Goal: Task Accomplishment & Management: Manage account settings

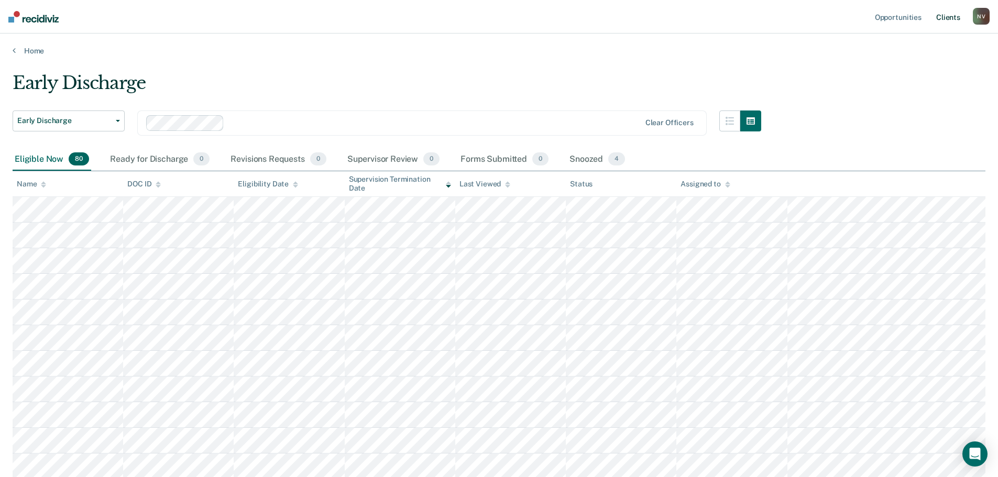
click at [946, 14] on link "Client s" at bounding box center [948, 17] width 28 height 34
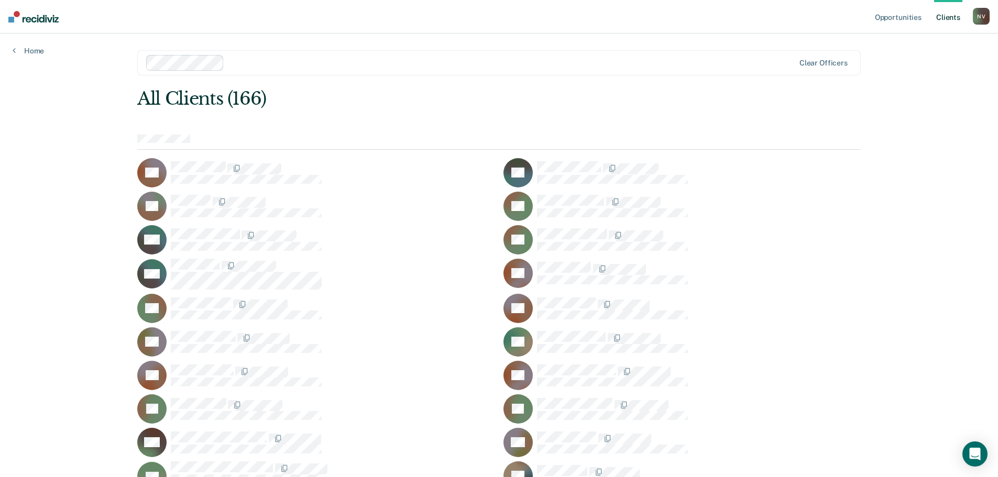
click at [984, 16] on div "N V" at bounding box center [981, 16] width 17 height 17
click at [952, 17] on link "Client s" at bounding box center [948, 17] width 28 height 34
click at [33, 50] on link "Home" at bounding box center [28, 50] width 31 height 9
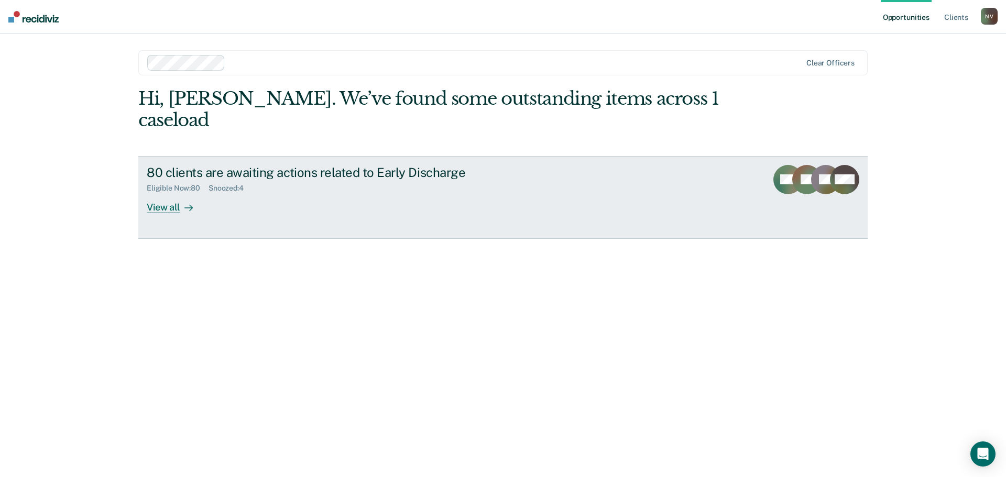
click at [169, 193] on div "View all" at bounding box center [176, 203] width 59 height 20
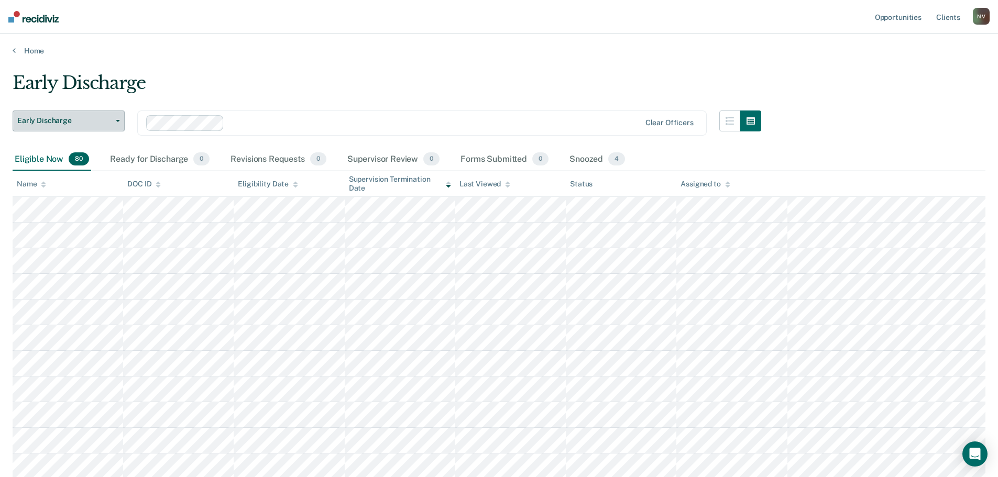
click at [99, 113] on button "Early Discharge" at bounding box center [69, 121] width 112 height 21
click at [97, 141] on div "Early Discharge" at bounding box center [63, 142] width 84 height 17
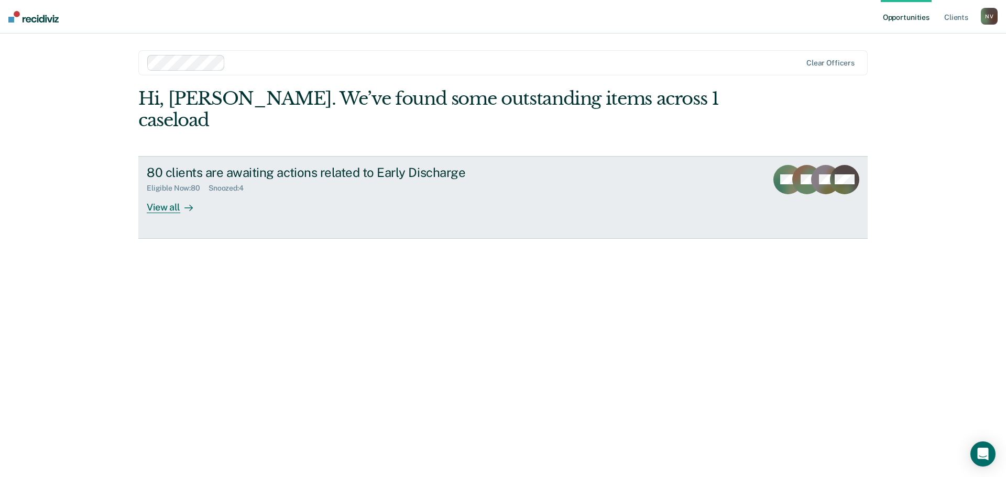
click at [158, 193] on div "View all" at bounding box center [176, 203] width 59 height 20
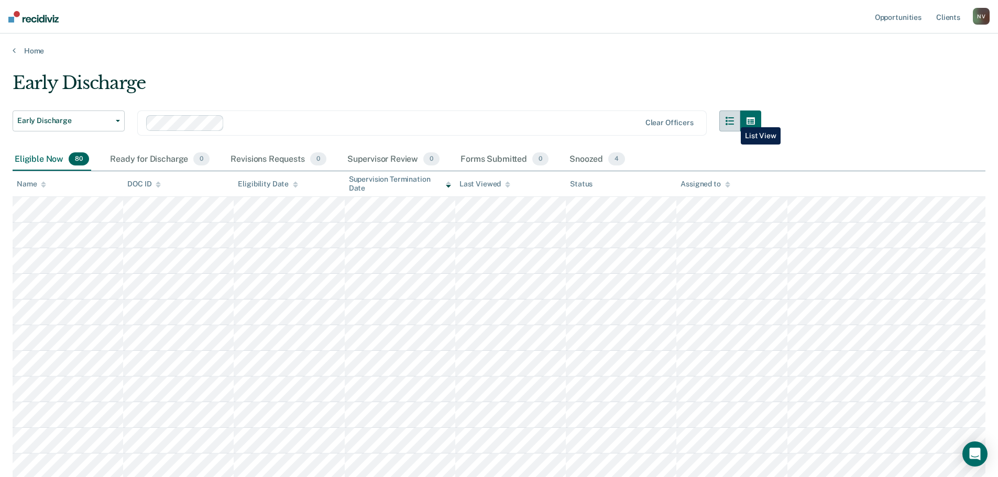
click at [733, 119] on icon "button" at bounding box center [730, 121] width 8 height 8
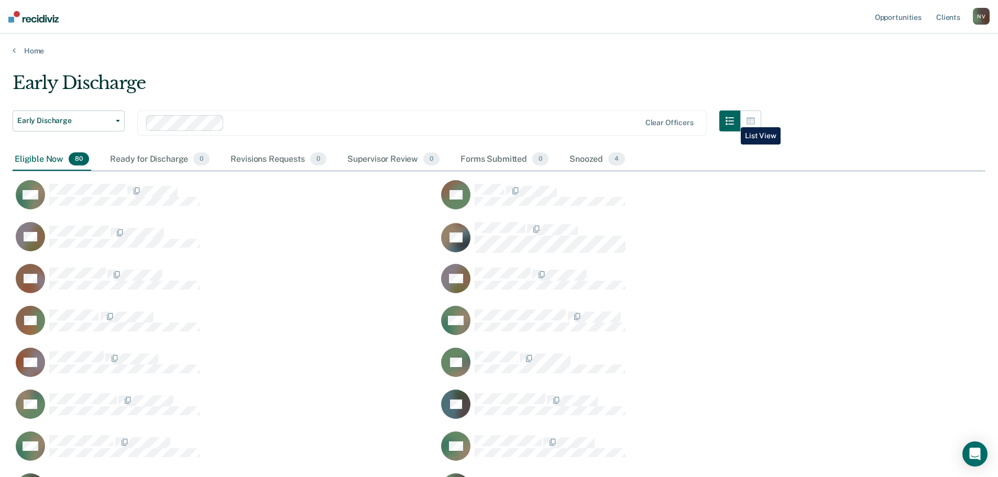
scroll to position [1773, 965]
click at [754, 116] on button "button" at bounding box center [750, 121] width 21 height 21
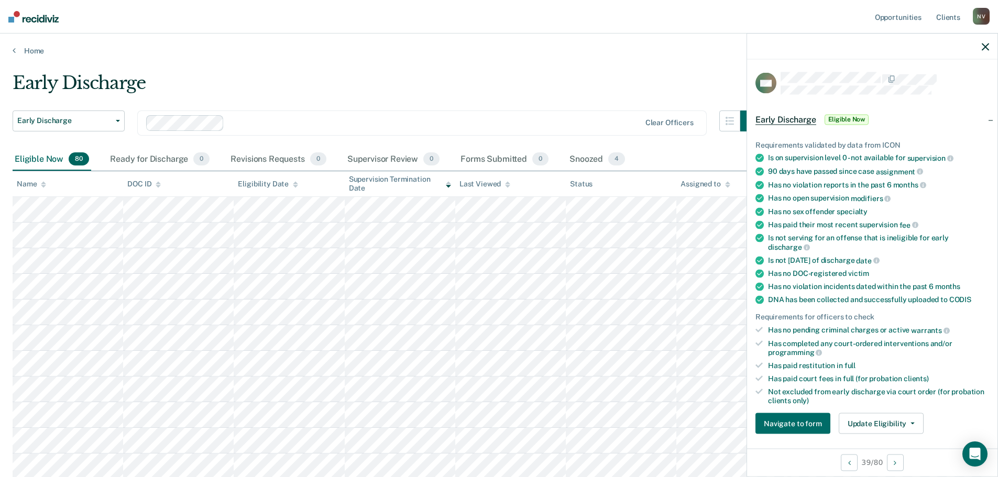
click at [758, 344] on icon at bounding box center [759, 344] width 7 height 6
click at [805, 352] on span "programming" at bounding box center [795, 352] width 54 height 8
click at [825, 343] on div "Has completed any court-ordered interventions and/or programming" at bounding box center [878, 348] width 221 height 18
click at [882, 419] on button "Update Eligibility" at bounding box center [881, 423] width 85 height 21
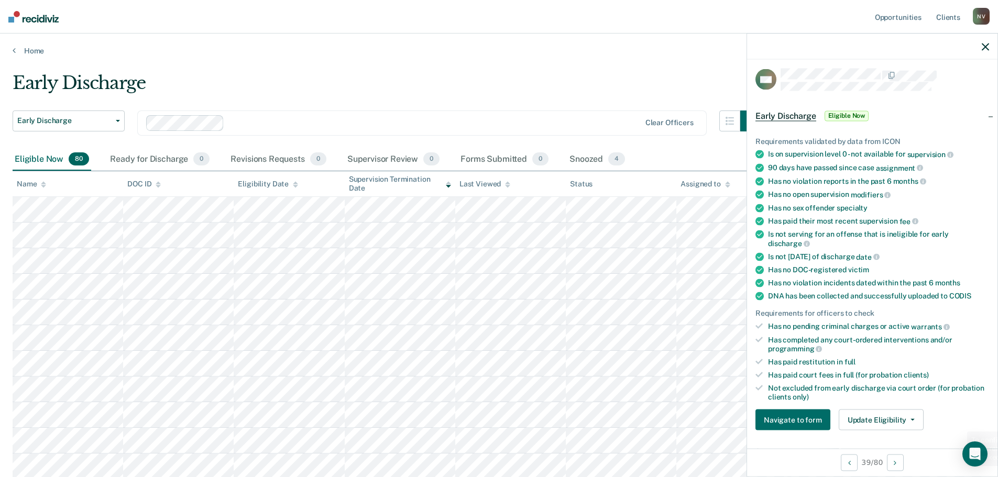
click at [805, 329] on div "Has no pending criminal charges or active warrants" at bounding box center [878, 326] width 221 height 9
click at [752, 322] on div "Requirements validated by data from ICON Is on supervision level 0 - not availa…" at bounding box center [872, 279] width 250 height 319
click at [756, 329] on icon at bounding box center [759, 326] width 7 height 7
click at [762, 391] on li "Not excluded from early discharge via court order (for probation clients only)" at bounding box center [873, 393] width 234 height 18
click at [784, 385] on div "Not excluded from early discharge via court order (for probation clients only)" at bounding box center [878, 393] width 221 height 18
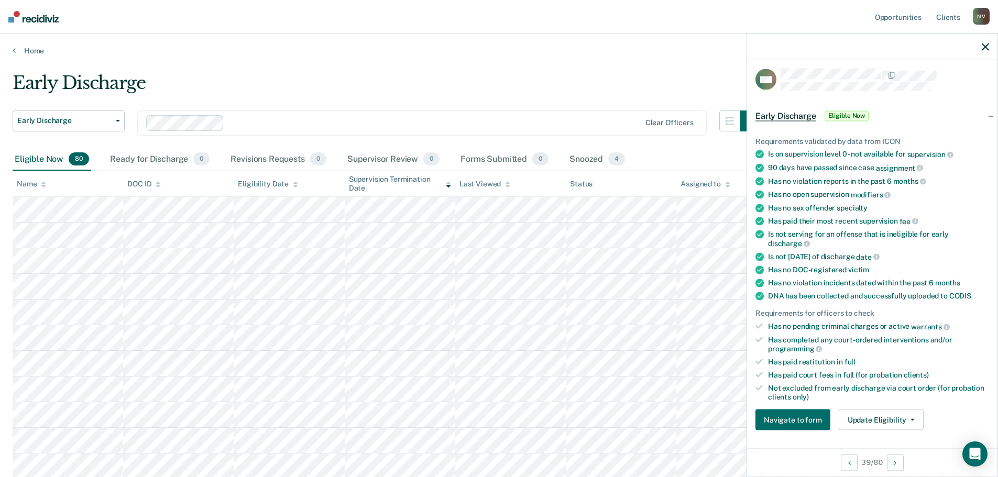
click at [780, 312] on div "Requirements for officers to check" at bounding box center [873, 313] width 234 height 9
click at [861, 315] on div "Requirements for officers to check" at bounding box center [873, 313] width 234 height 9
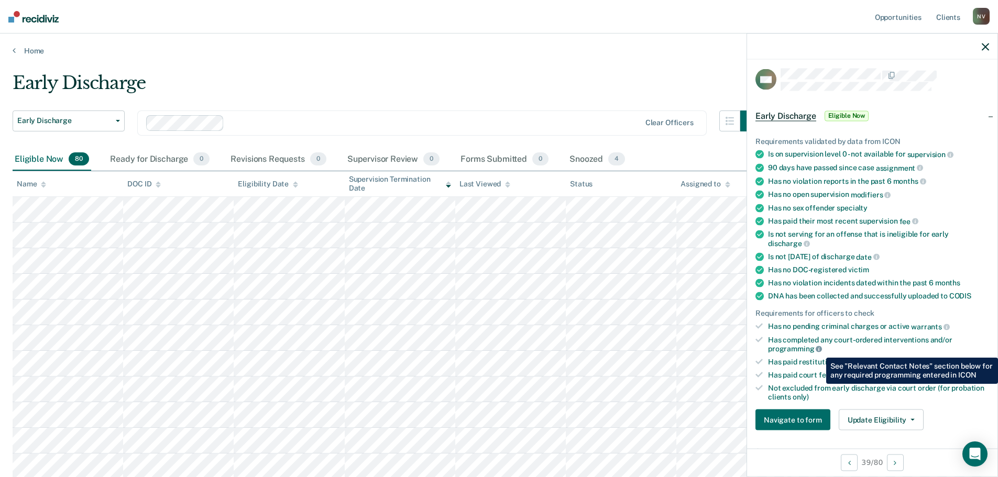
click at [818, 350] on icon at bounding box center [819, 349] width 6 height 6
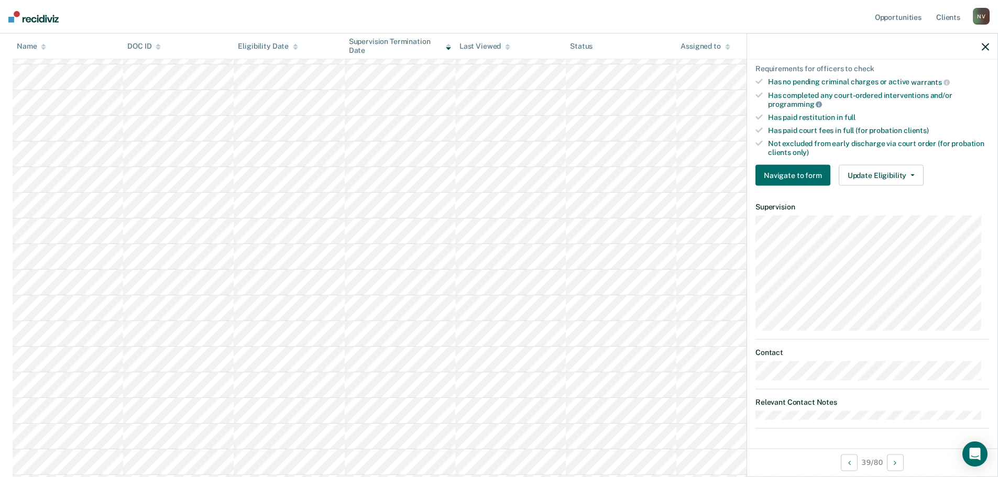
scroll to position [0, 0]
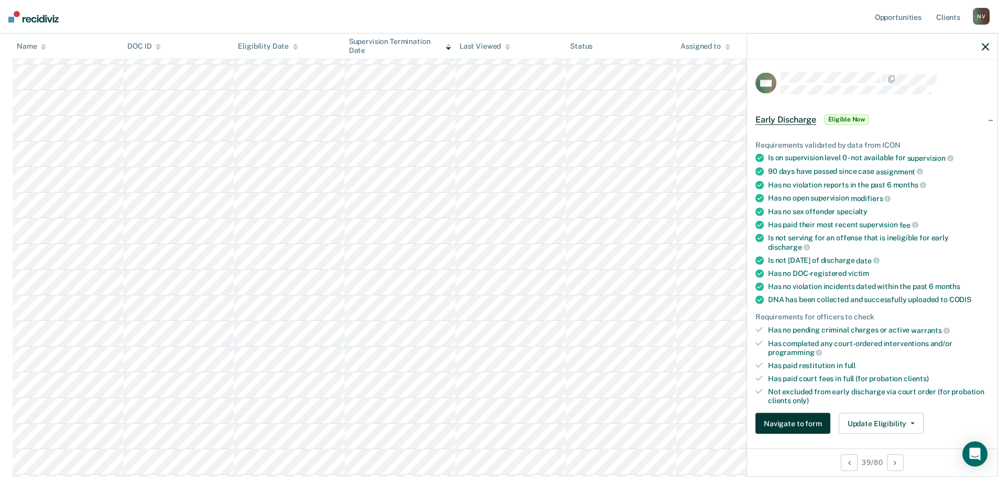
click at [780, 421] on button "Navigate to form" at bounding box center [793, 423] width 75 height 21
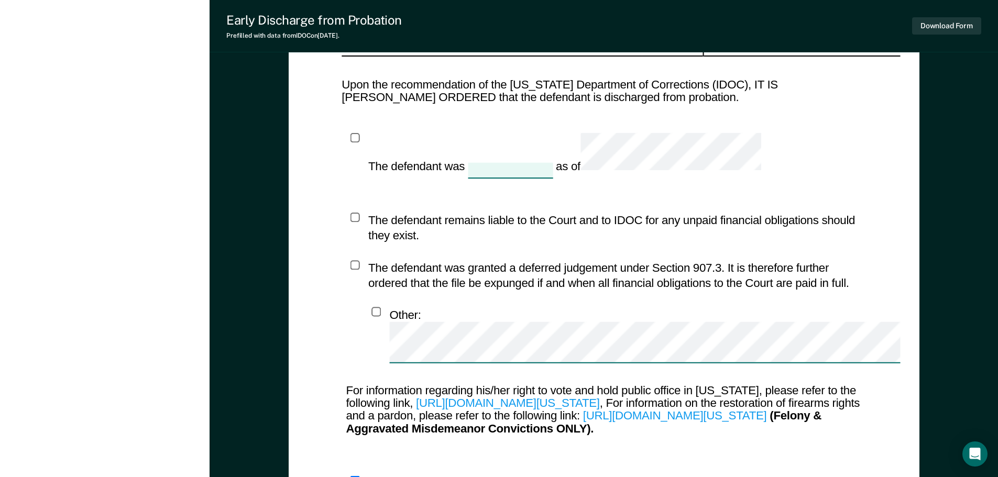
scroll to position [1341, 0]
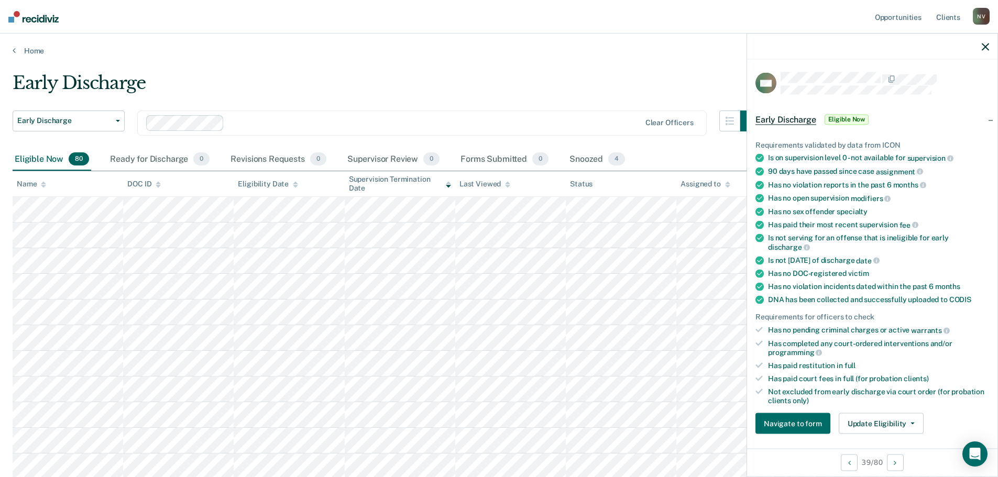
click at [761, 184] on icon at bounding box center [760, 185] width 8 height 8
click at [760, 329] on icon at bounding box center [759, 330] width 7 height 6
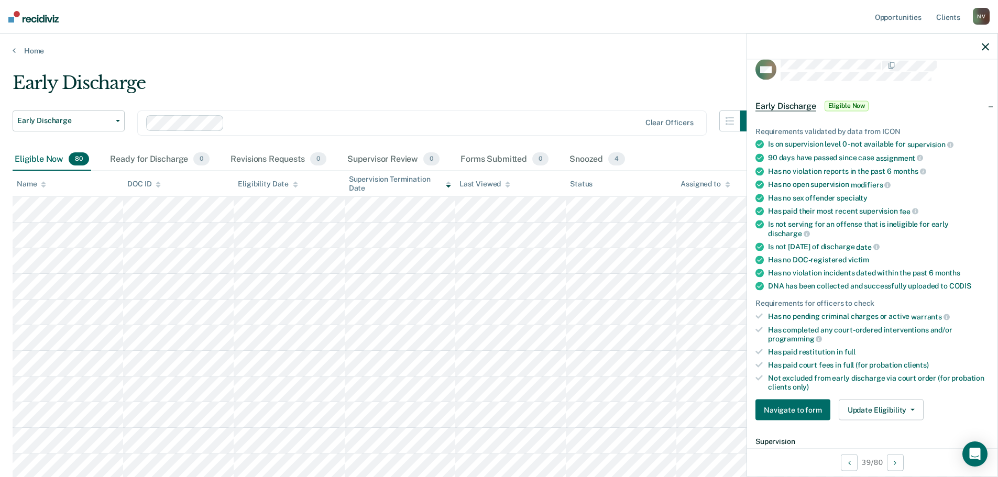
scroll to position [21, 0]
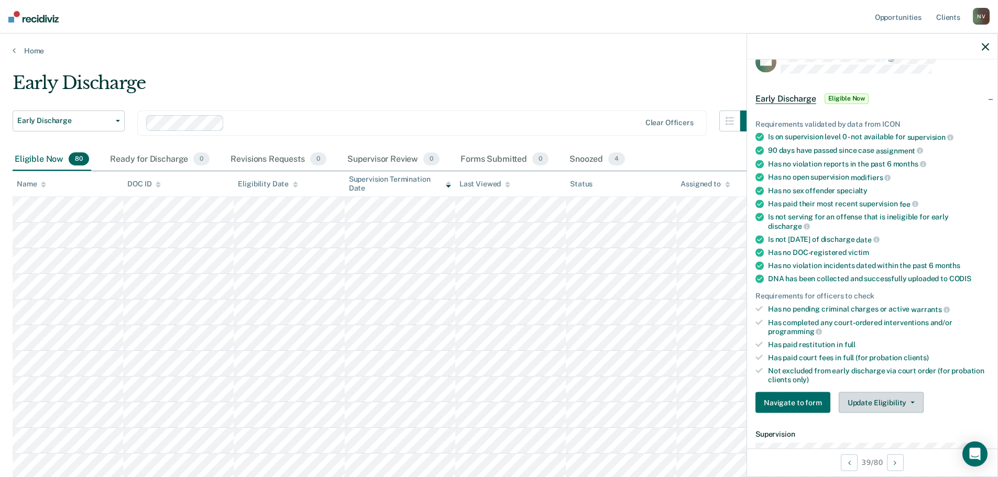
click at [908, 399] on button "Update Eligibility" at bounding box center [881, 402] width 85 height 21
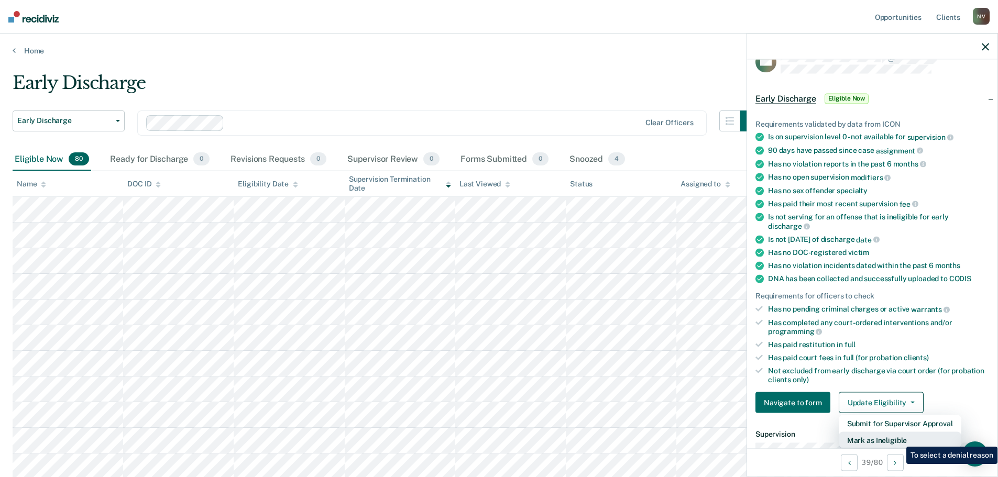
click at [899, 439] on button "Mark as Ineligible" at bounding box center [900, 440] width 123 height 17
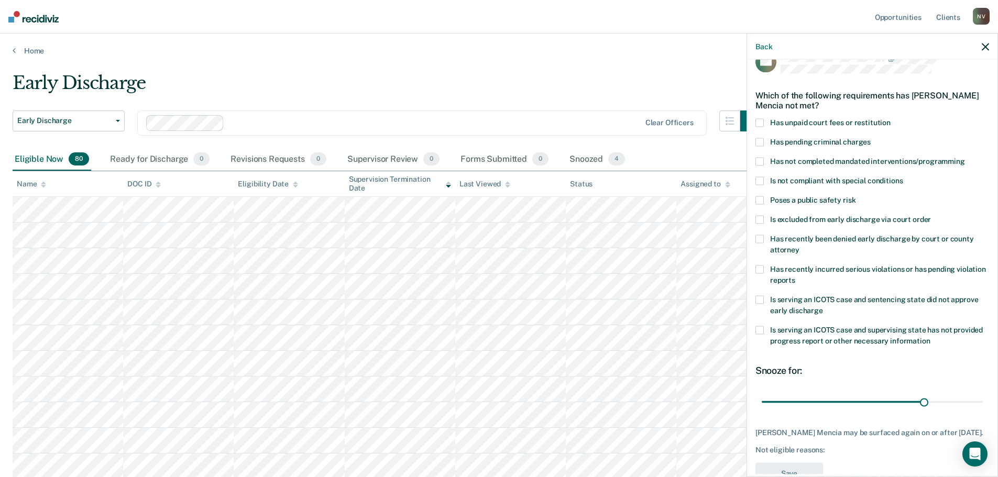
click at [759, 162] on span at bounding box center [760, 161] width 8 height 8
click at [965, 157] on input "Has not completed mandated interventions/programming" at bounding box center [965, 157] width 0 height 0
click at [760, 330] on span at bounding box center [760, 330] width 8 height 8
click at [931, 337] on input "Is serving an ICOTS case and supervising state has not provided progress report…" at bounding box center [931, 337] width 0 height 0
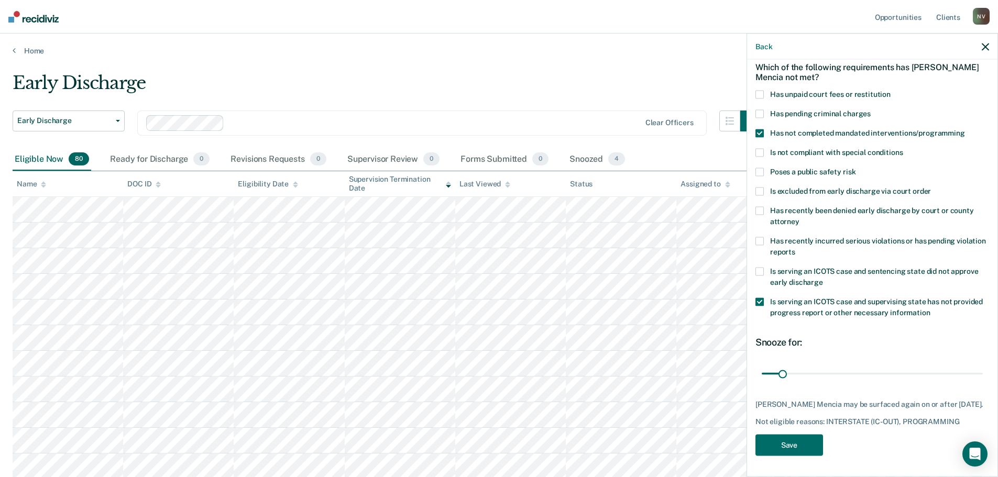
scroll to position [52, 0]
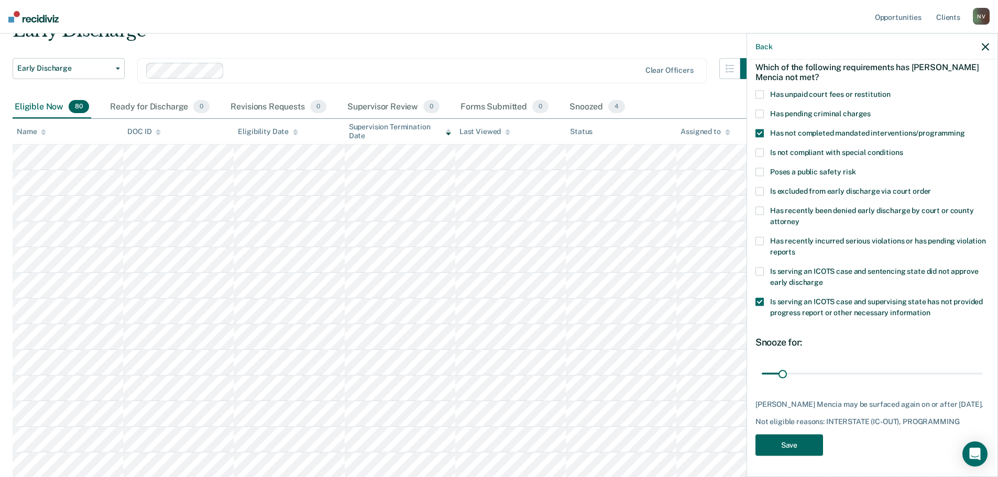
click at [784, 446] on button "Save" at bounding box center [790, 444] width 68 height 21
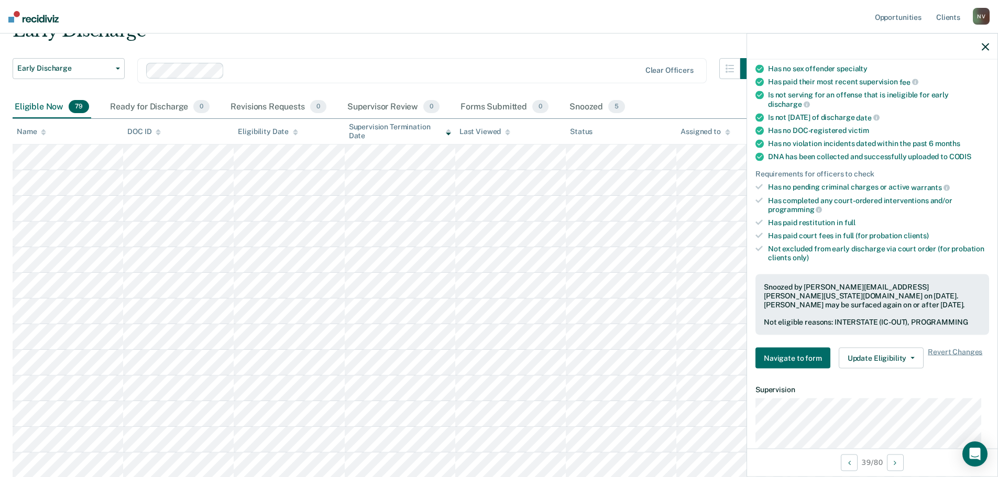
scroll to position [162, 0]
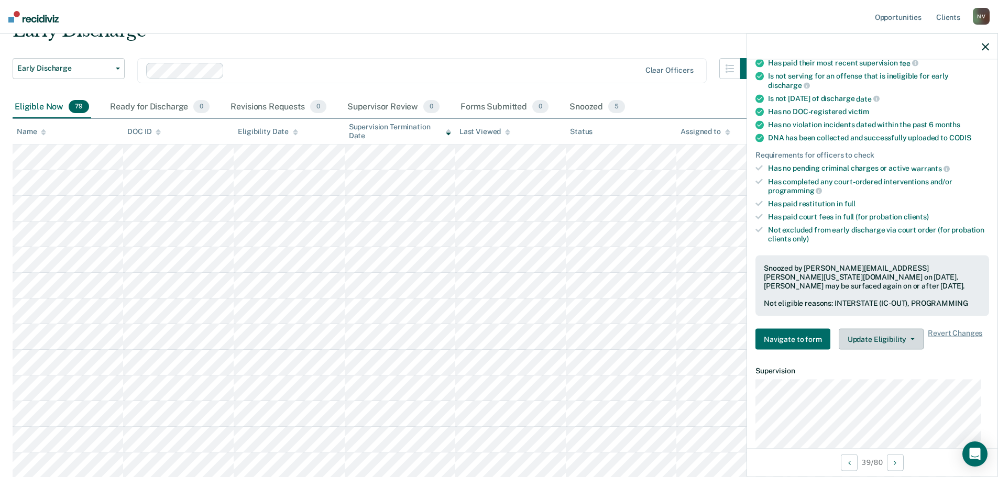
click at [892, 338] on button "Update Eligibility" at bounding box center [881, 339] width 85 height 21
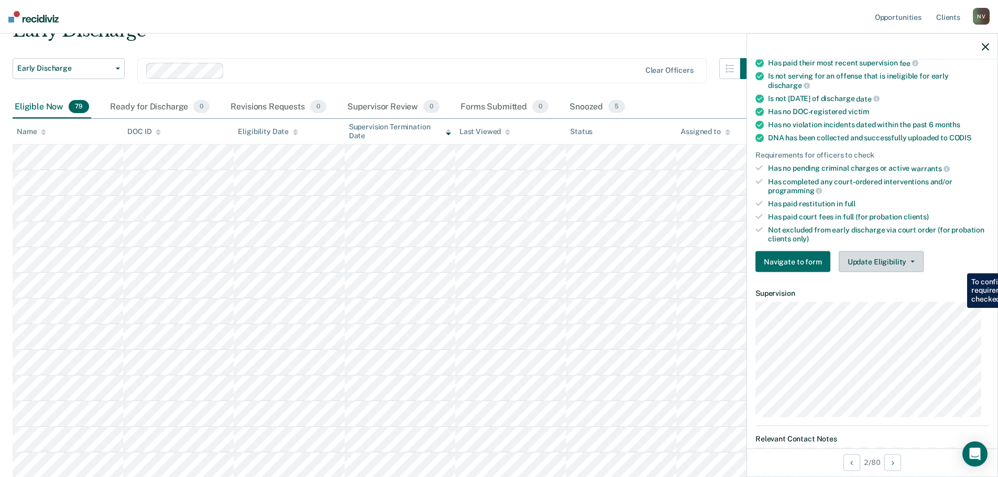
click at [884, 266] on button "Update Eligibility" at bounding box center [881, 262] width 85 height 21
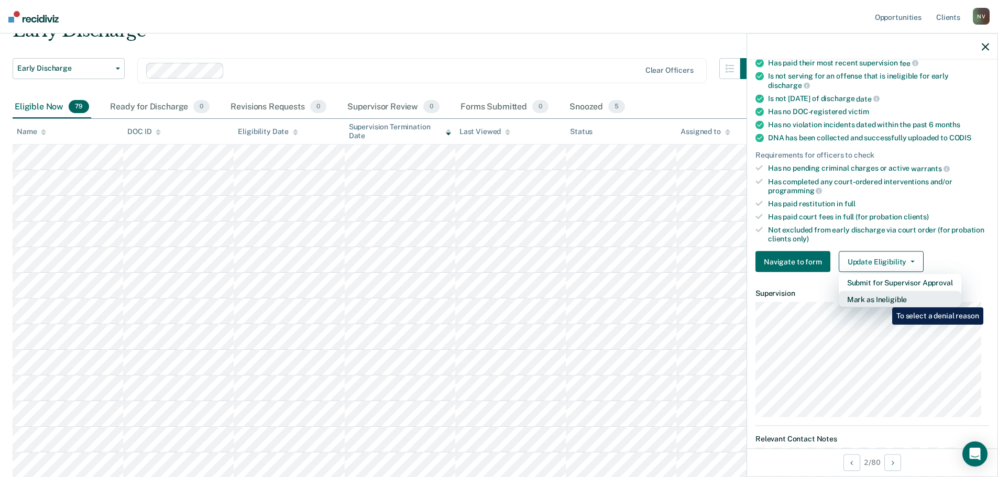
click at [884, 300] on button "Mark as Ineligible" at bounding box center [900, 299] width 123 height 17
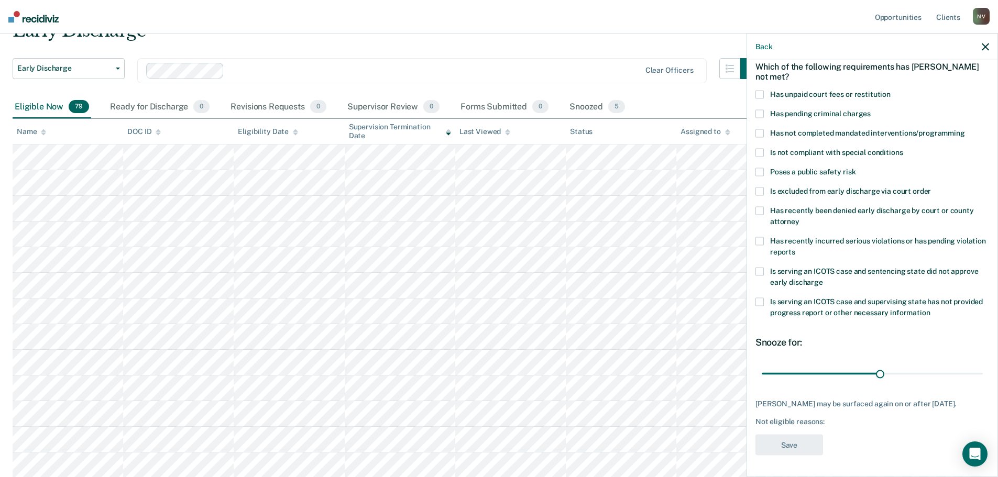
scroll to position [38, 0]
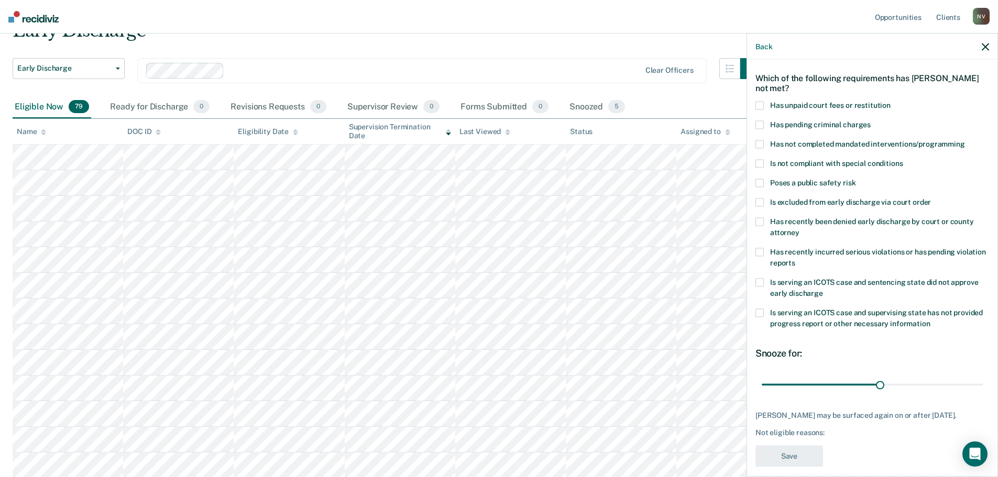
click at [757, 297] on div "Is serving an ICOTS case and sentencing state did not approve early discharge" at bounding box center [873, 293] width 234 height 30
click at [758, 309] on span at bounding box center [760, 313] width 8 height 8
click at [931, 320] on input "Is serving an ICOTS case and supervising state has not provided progress report…" at bounding box center [931, 320] width 0 height 0
click at [765, 101] on label "Has unpaid court fees or restitution" at bounding box center [873, 106] width 234 height 11
click at [891, 101] on input "Has unpaid court fees or restitution" at bounding box center [891, 101] width 0 height 0
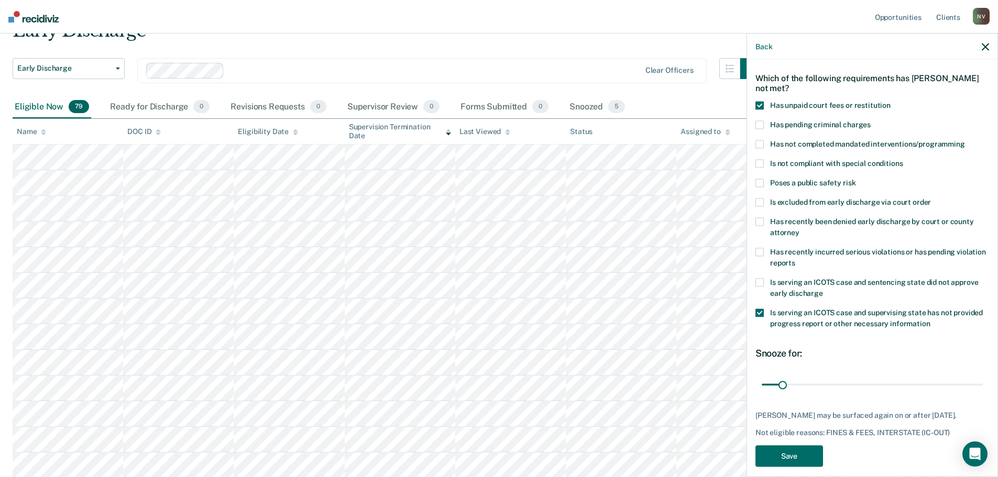
click at [763, 159] on span at bounding box center [760, 163] width 8 height 8
click at [903, 159] on input "Is not compliant with special conditions" at bounding box center [903, 159] width 0 height 0
click at [794, 457] on button "Save" at bounding box center [790, 455] width 68 height 21
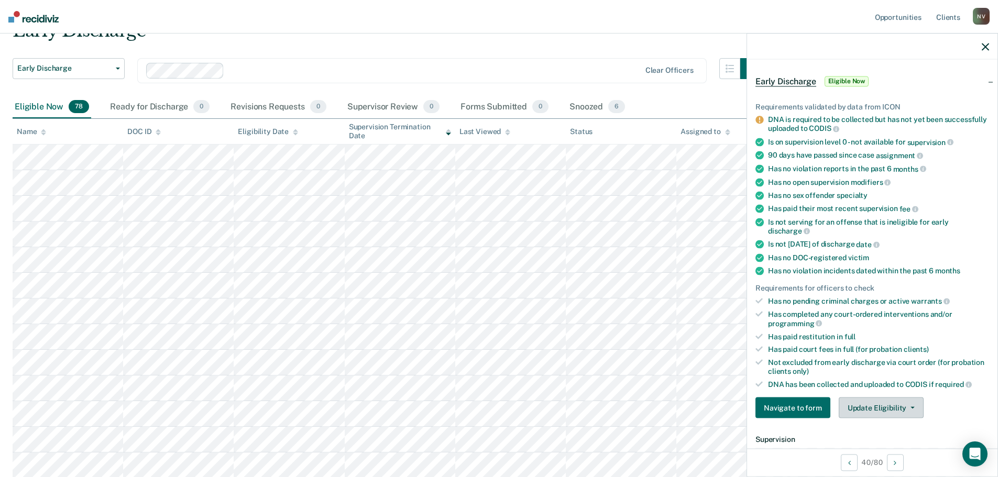
click at [890, 416] on button "Update Eligibility" at bounding box center [881, 408] width 85 height 21
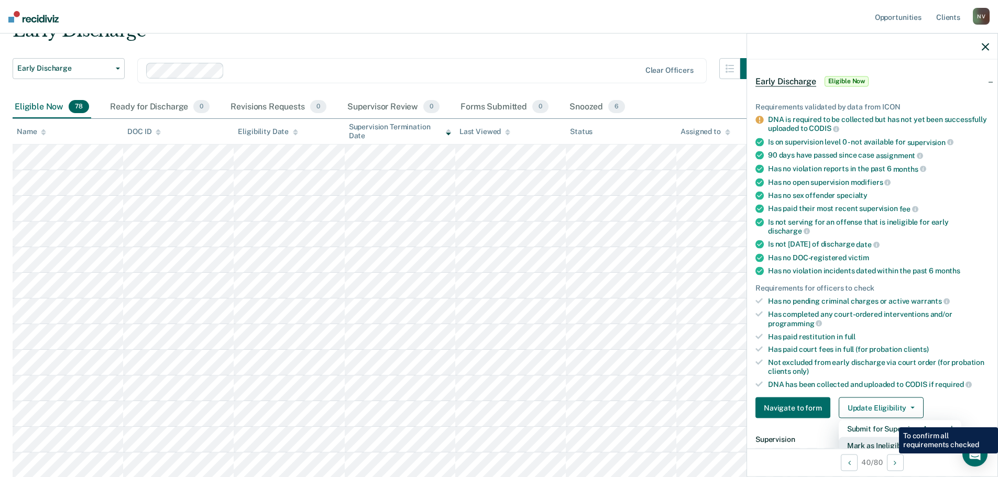
scroll to position [43, 0]
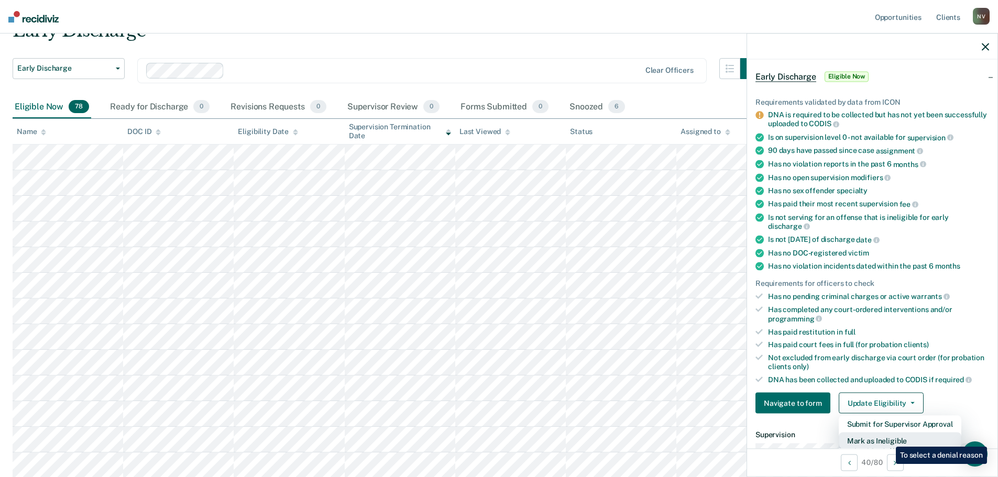
click at [888, 439] on button "Mark as Ineligible" at bounding box center [900, 441] width 123 height 17
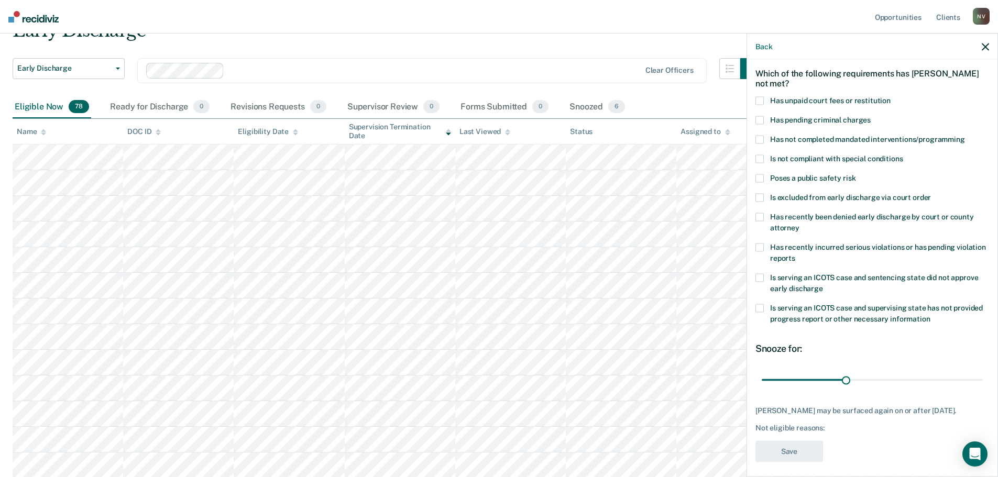
click at [760, 306] on span at bounding box center [760, 308] width 8 height 8
click at [931, 315] on input "Is serving an ICOTS case and supervising state has not provided progress report…" at bounding box center [931, 315] width 0 height 0
click at [790, 452] on button "Save" at bounding box center [790, 451] width 68 height 21
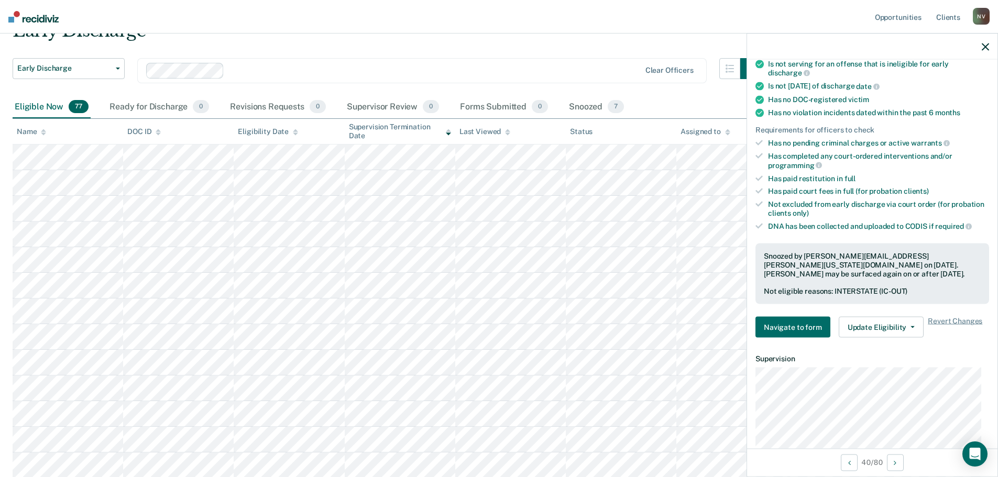
scroll to position [200, 0]
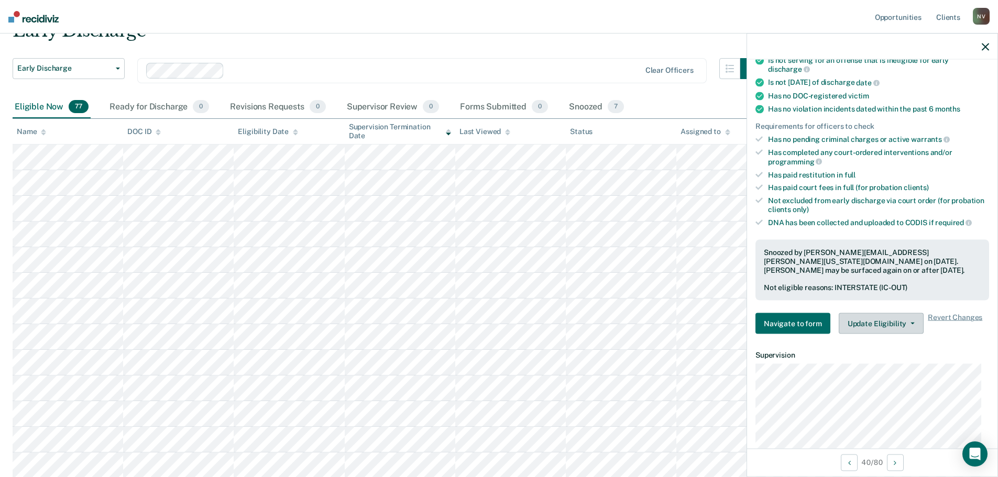
click at [906, 323] on span "button" at bounding box center [910, 324] width 8 height 2
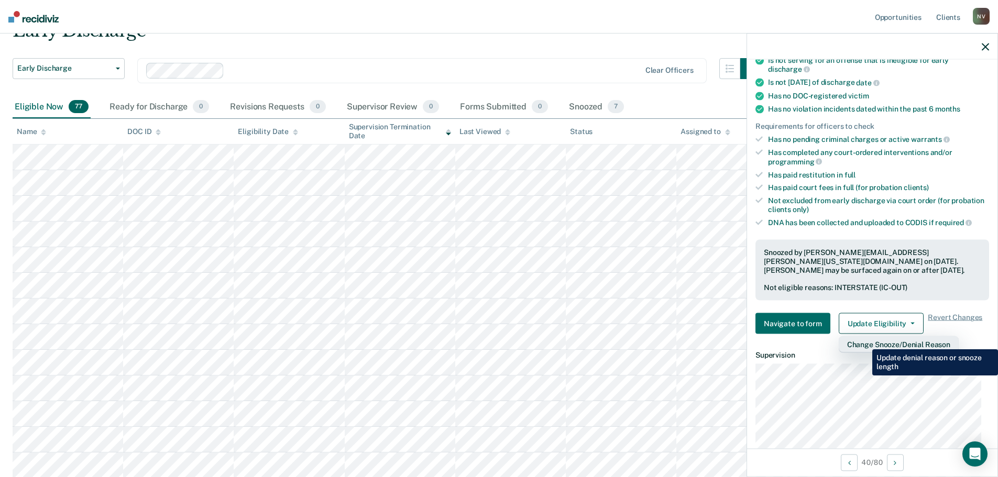
click at [865, 342] on button "Change Snooze/Denial Reason" at bounding box center [899, 344] width 120 height 17
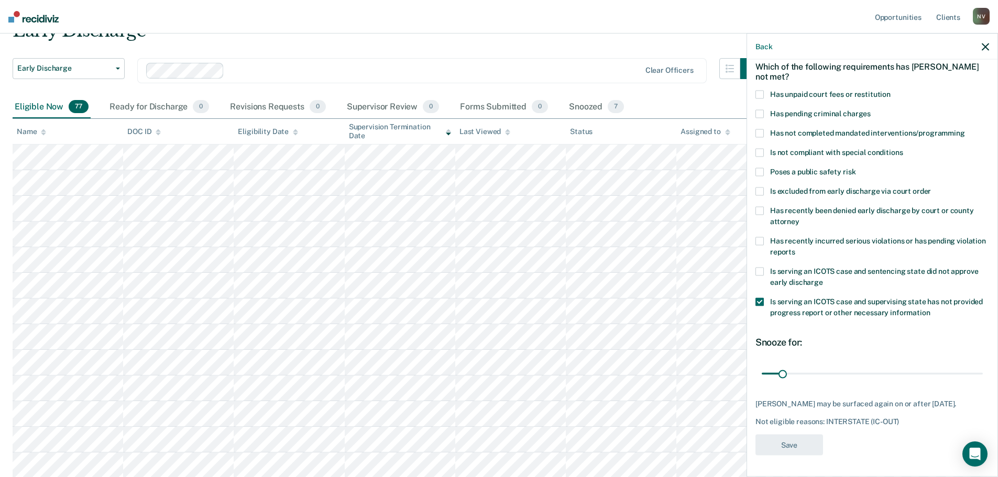
scroll to position [48, 0]
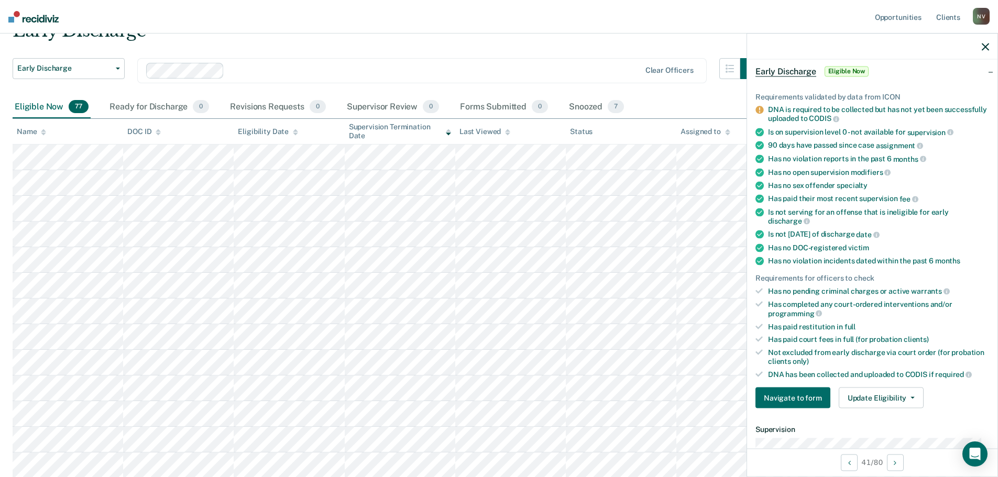
click at [886, 409] on div "Requirements validated by data from ICON DNA is required to be collected but ha…" at bounding box center [872, 246] width 250 height 342
click at [885, 403] on button "Update Eligibility" at bounding box center [881, 398] width 85 height 21
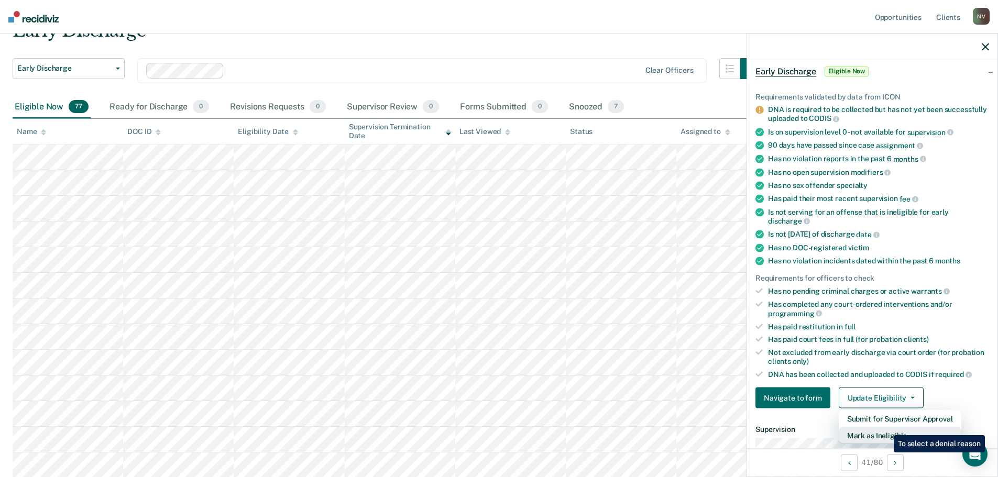
click at [886, 428] on button "Mark as Ineligible" at bounding box center [900, 436] width 123 height 17
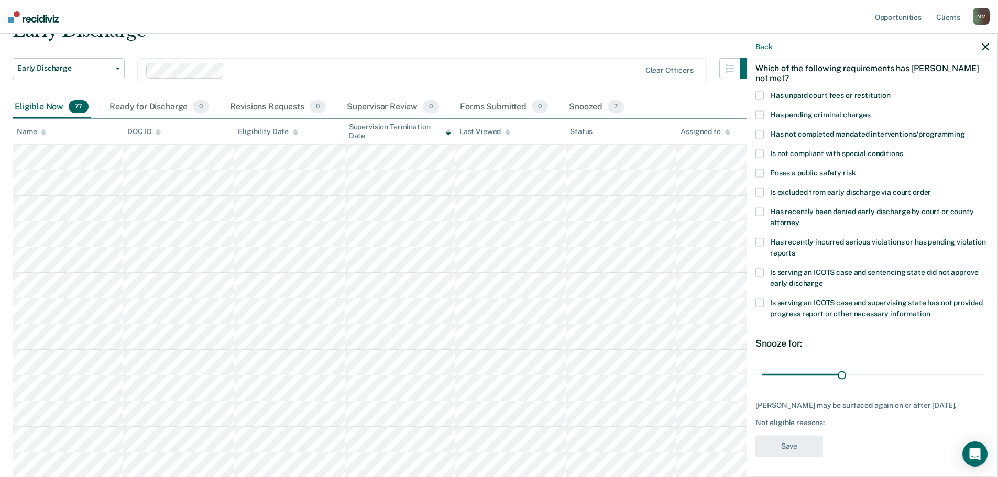
click at [763, 94] on span at bounding box center [760, 95] width 8 height 8
click at [891, 91] on input "Has unpaid court fees or restitution" at bounding box center [891, 91] width 0 height 0
click at [755, 135] on div "AC Which of the following requirements has Alexander Castro not met? Has unpaid…" at bounding box center [872, 267] width 250 height 415
click at [762, 135] on span at bounding box center [760, 134] width 8 height 8
click at [965, 130] on input "Has not completed mandated interventions/programming" at bounding box center [965, 130] width 0 height 0
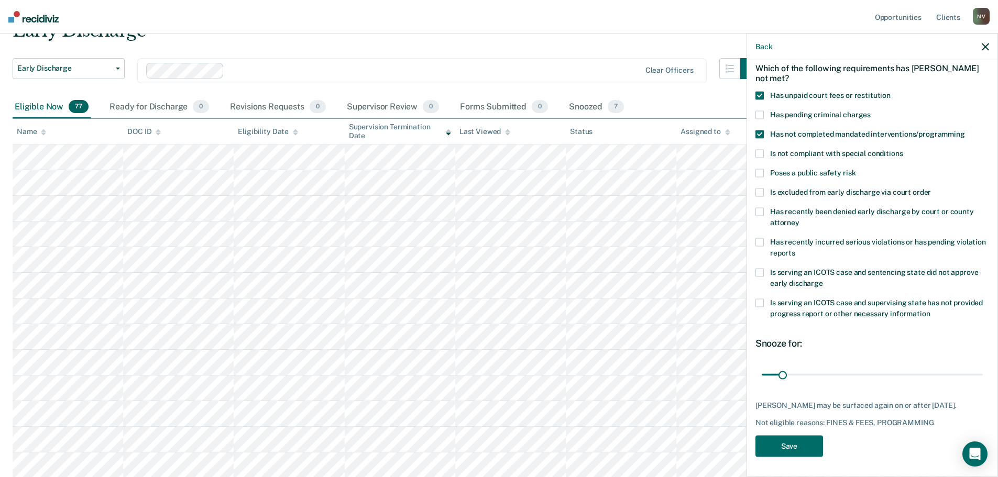
click at [760, 152] on span at bounding box center [760, 153] width 8 height 8
click at [903, 149] on input "Is not compliant with special conditions" at bounding box center [903, 149] width 0 height 0
click at [762, 297] on div "Is serving an ICOTS case and sentencing state did not approve early discharge" at bounding box center [873, 283] width 234 height 30
click at [759, 304] on span at bounding box center [760, 303] width 8 height 8
click at [931, 310] on input "Is serving an ICOTS case and supervising state has not provided progress report…" at bounding box center [931, 310] width 0 height 0
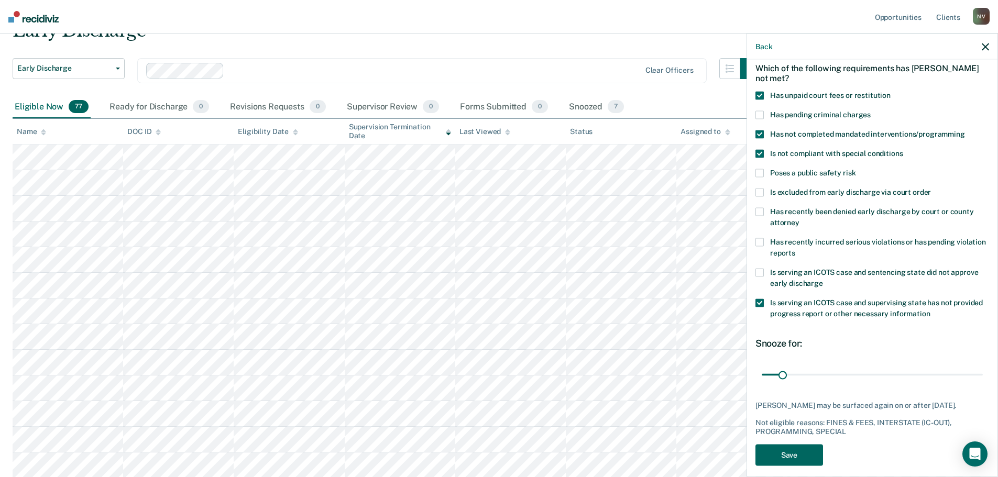
click at [814, 466] on button "Save" at bounding box center [790, 454] width 68 height 21
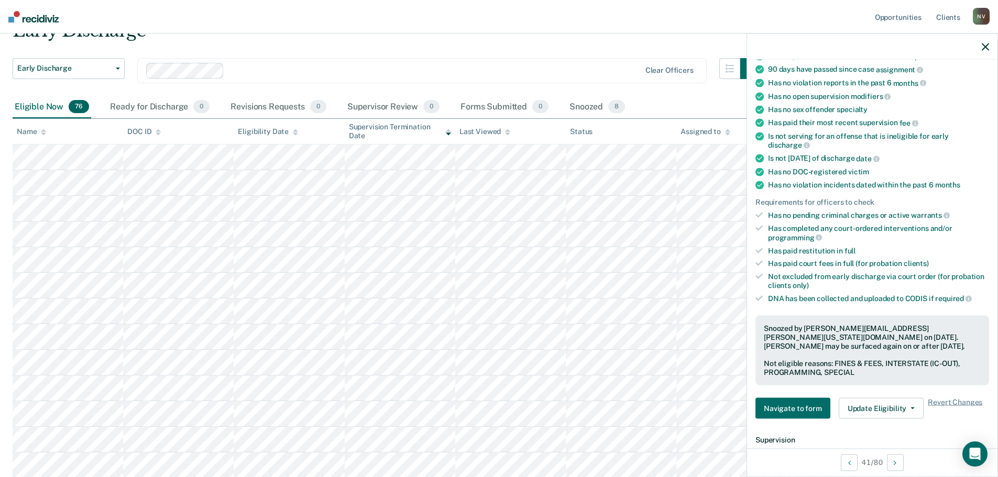
scroll to position [307, 0]
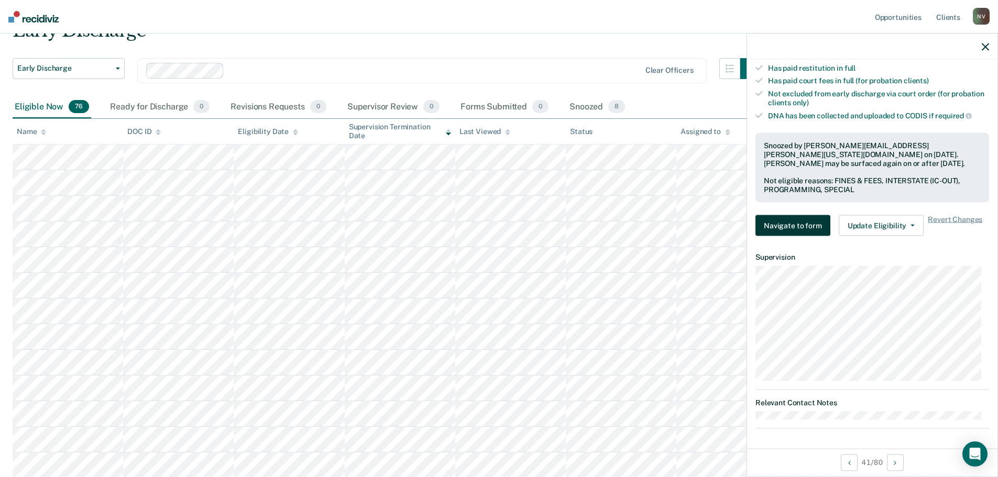
click at [785, 222] on button "Navigate to form" at bounding box center [793, 225] width 75 height 21
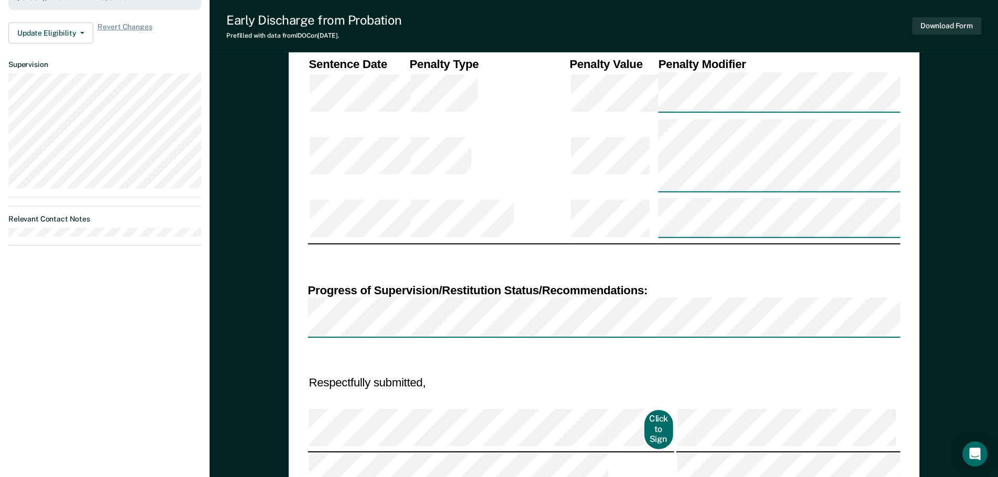
scroll to position [314, 0]
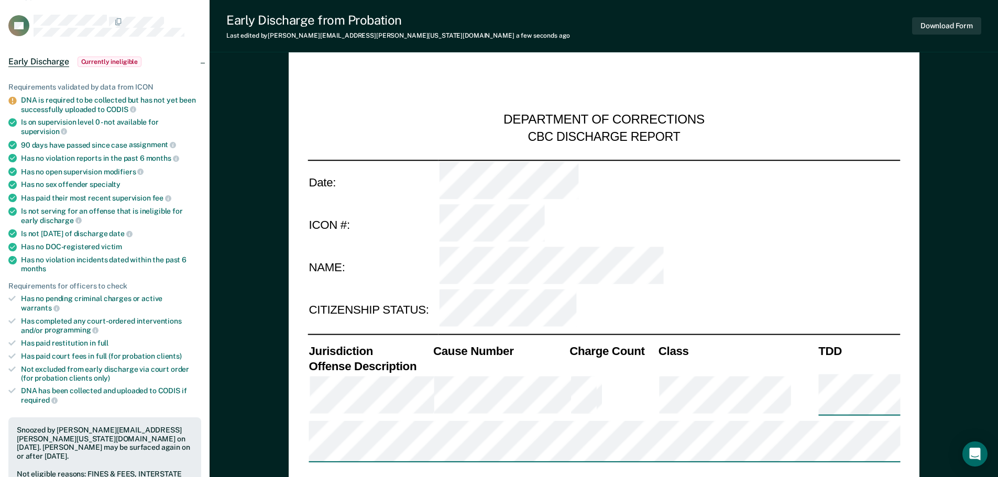
scroll to position [0, 0]
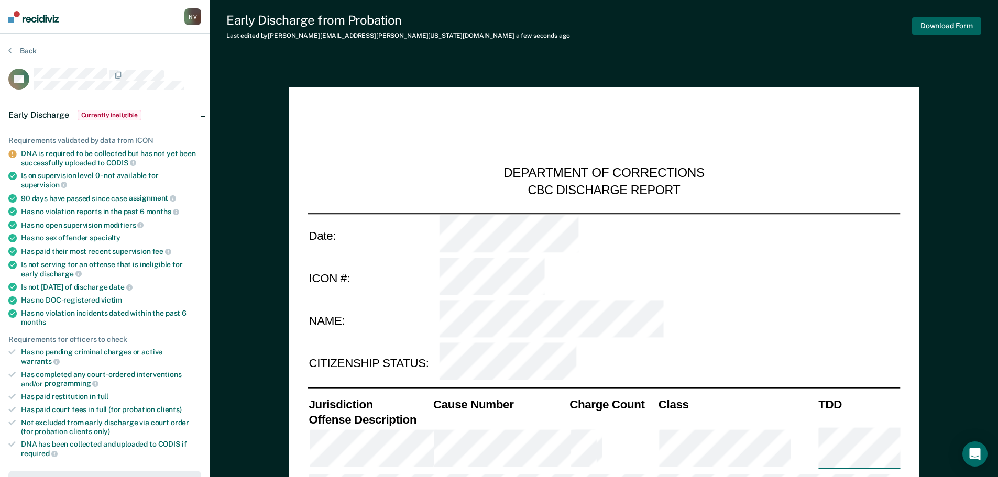
click at [945, 28] on button "Download Form" at bounding box center [946, 25] width 69 height 17
type textarea "x"
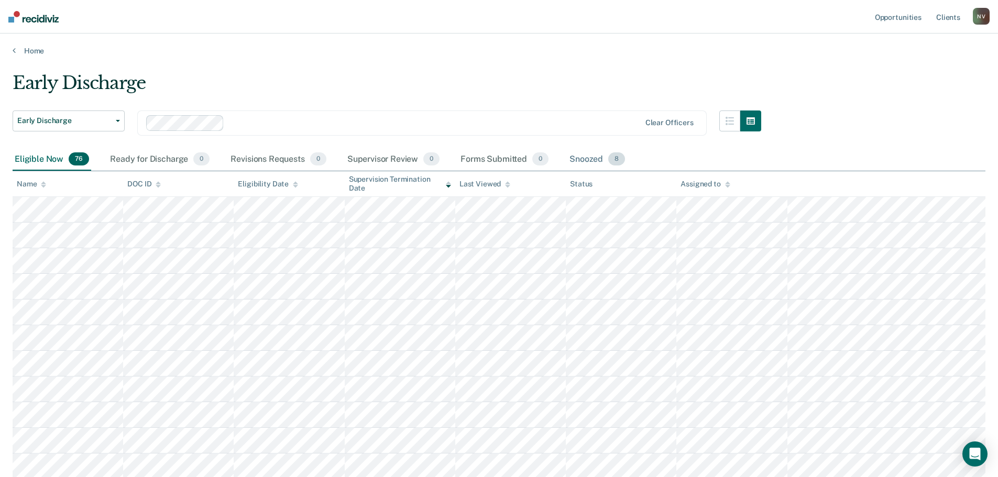
click at [583, 155] on div "Snoozed 8" at bounding box center [597, 159] width 60 height 23
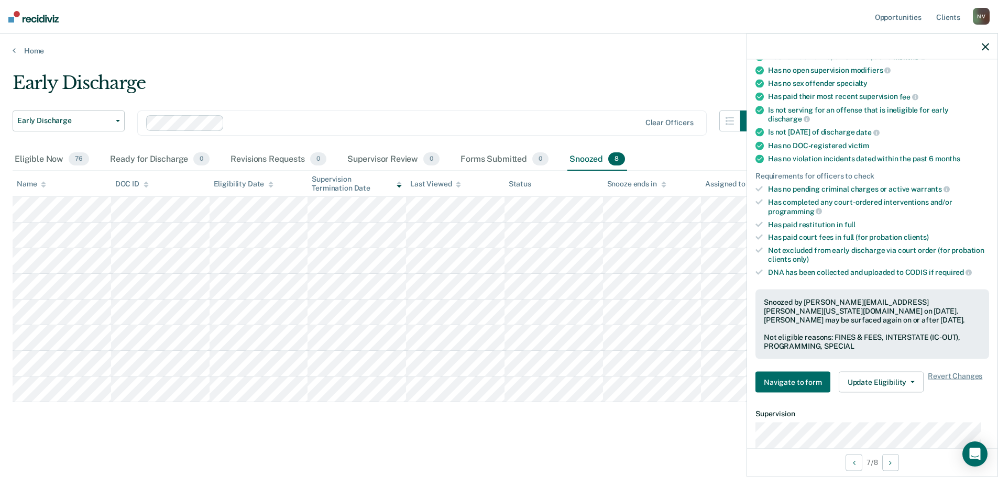
scroll to position [150, 0]
click at [883, 381] on button "Update Eligibility" at bounding box center [881, 383] width 85 height 21
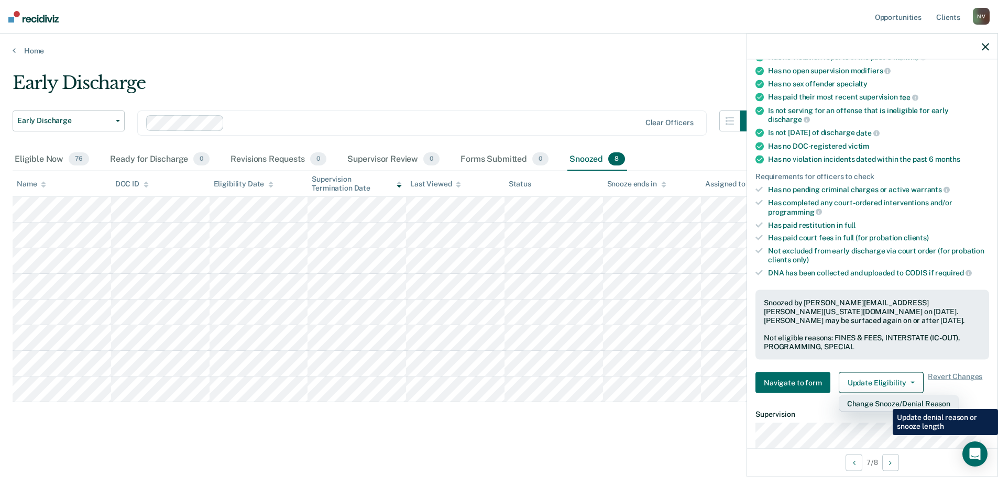
click at [885, 401] on button "Change Snooze/Denial Reason" at bounding box center [899, 404] width 120 height 17
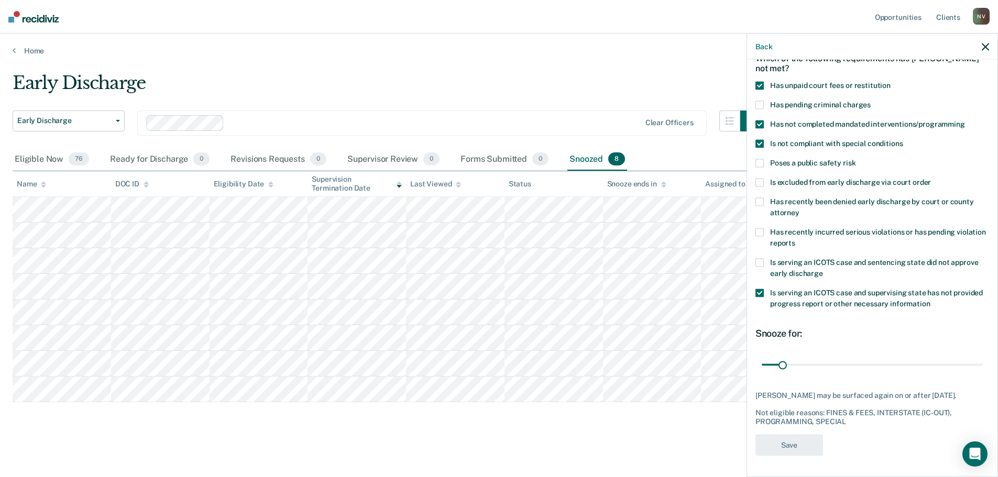
scroll to position [1, 0]
click at [990, 47] on div "Back" at bounding box center [872, 47] width 250 height 26
click at [984, 46] on icon "button" at bounding box center [985, 46] width 7 height 7
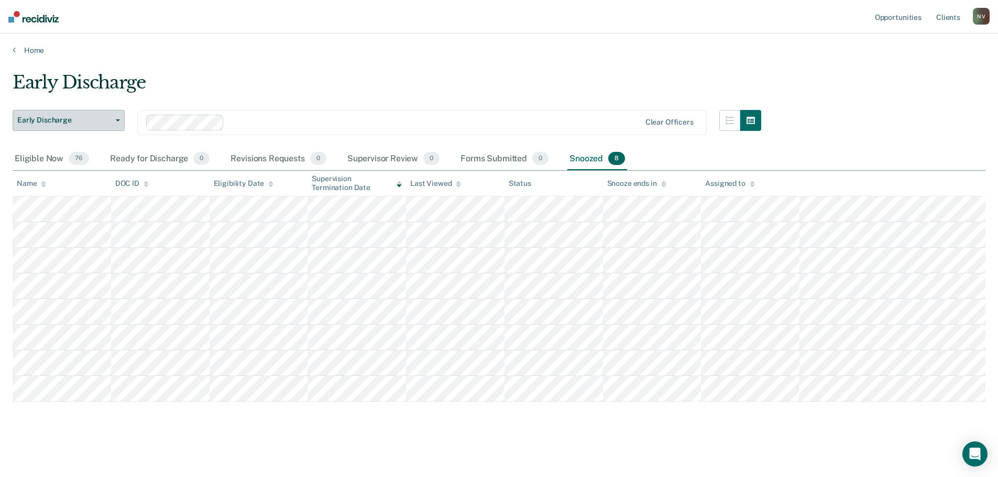
click at [63, 117] on span "Early Discharge" at bounding box center [64, 120] width 94 height 9
click at [66, 120] on span "Early Discharge" at bounding box center [64, 120] width 94 height 9
click at [49, 156] on div "Eligible Now 76" at bounding box center [52, 159] width 79 height 23
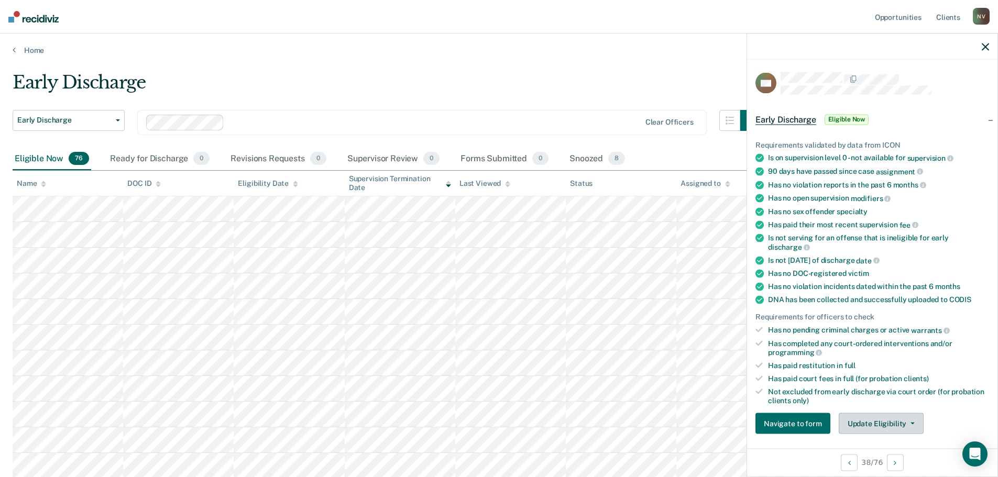
click at [878, 421] on button "Update Eligibility" at bounding box center [881, 423] width 85 height 21
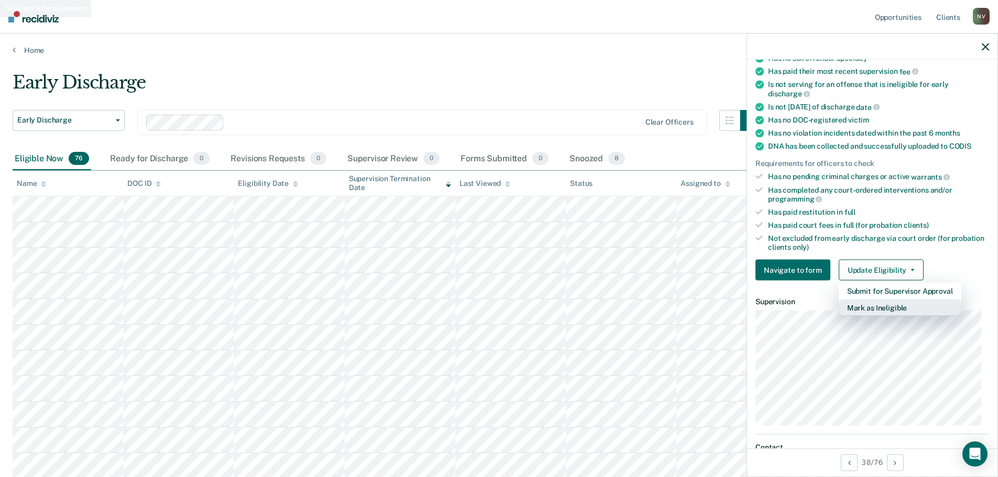
scroll to position [248, 0]
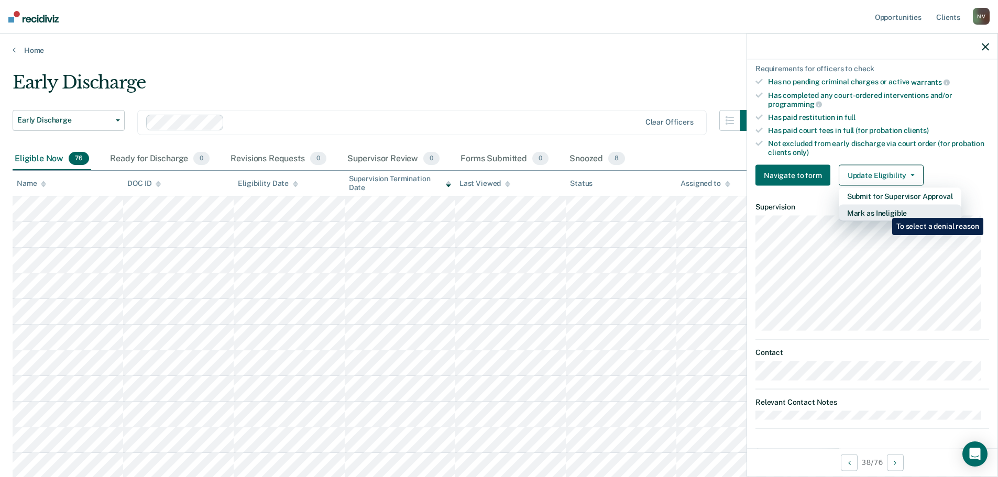
click at [884, 210] on button "Mark as Ineligible" at bounding box center [900, 213] width 123 height 17
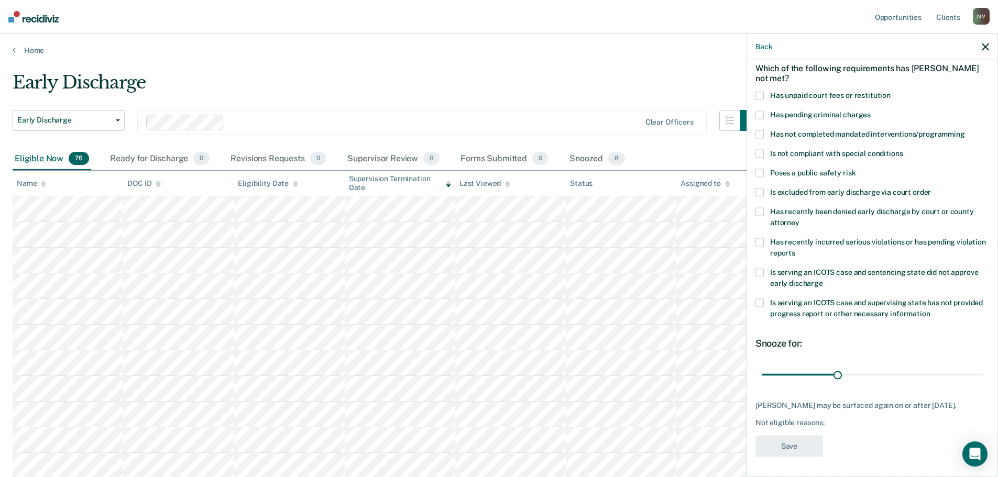
click at [756, 310] on label "Is serving an ICOTS case and supervising state has not provided progress report…" at bounding box center [873, 310] width 234 height 22
click at [931, 310] on input "Is serving an ICOTS case and supervising state has not provided progress report…" at bounding box center [931, 310] width 0 height 0
click at [804, 93] on span "Has unpaid court fees or restitution" at bounding box center [830, 95] width 121 height 8
click at [891, 91] on input "Has unpaid court fees or restitution" at bounding box center [891, 91] width 0 height 0
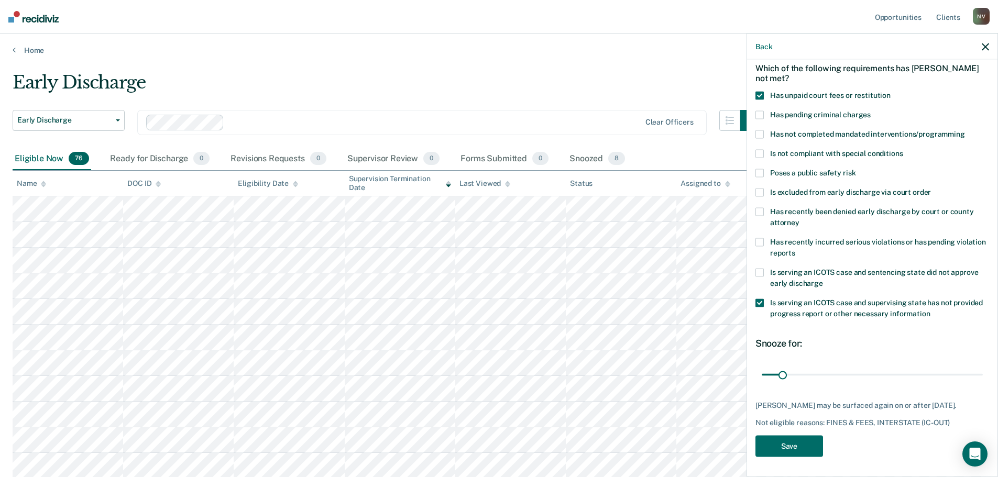
click at [761, 149] on span at bounding box center [760, 153] width 8 height 8
click at [903, 149] on input "Is not compliant with special conditions" at bounding box center [903, 149] width 0 height 0
click at [792, 451] on button "Save" at bounding box center [790, 445] width 68 height 21
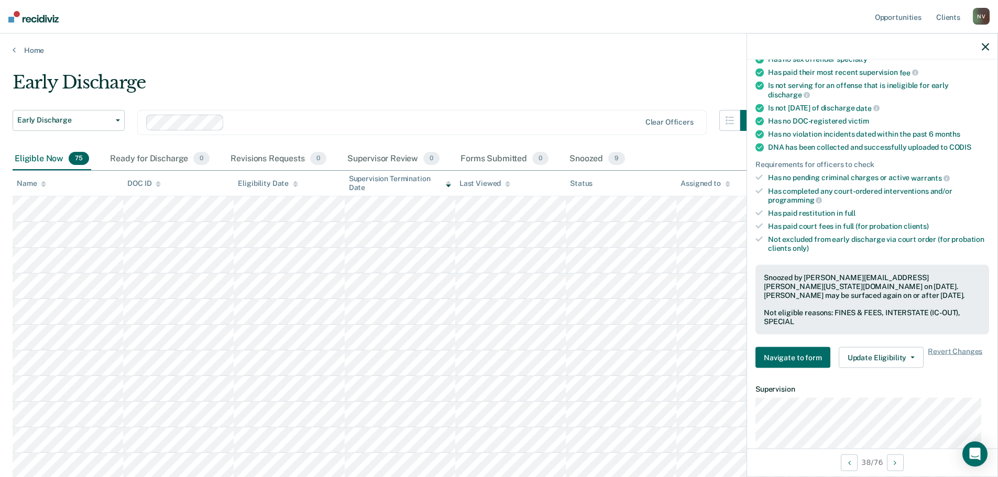
scroll to position [153, 0]
click at [988, 46] on icon "button" at bounding box center [985, 46] width 7 height 7
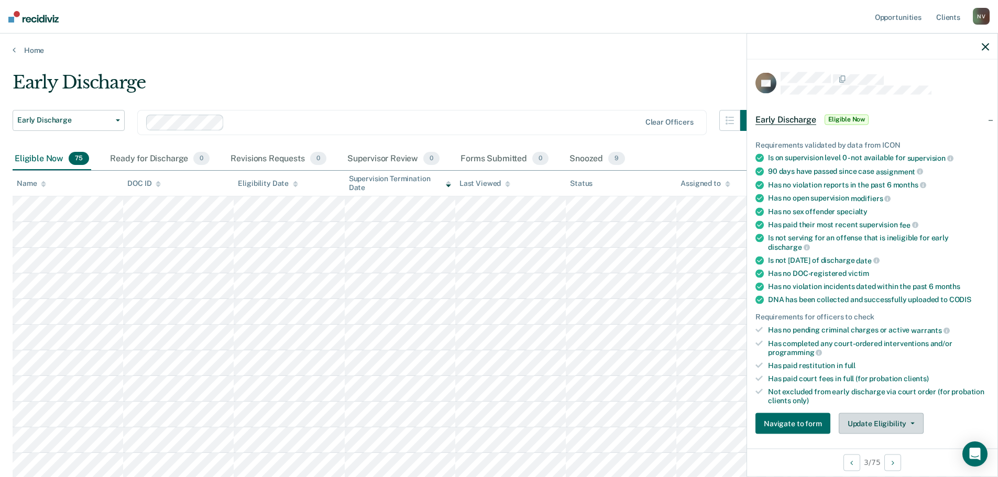
click at [879, 433] on div "Requirements validated by data from ICON Is on supervision level 0 - not availa…" at bounding box center [872, 283] width 250 height 319
click at [879, 423] on button "Update Eligibility" at bounding box center [881, 423] width 85 height 21
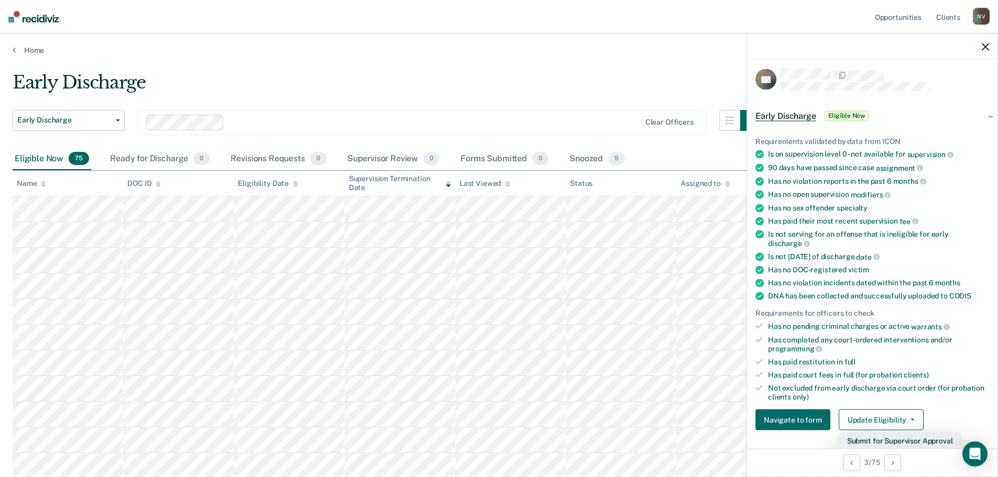
drag, startPoint x: 871, startPoint y: 436, endPoint x: 891, endPoint y: 367, distance: 72.0
click at [891, 367] on div "Requirements validated by data from ICON Is on supervision level 0 - not availa…" at bounding box center [872, 279] width 250 height 319
click at [891, 363] on div "Has paid restitution in full" at bounding box center [878, 362] width 221 height 9
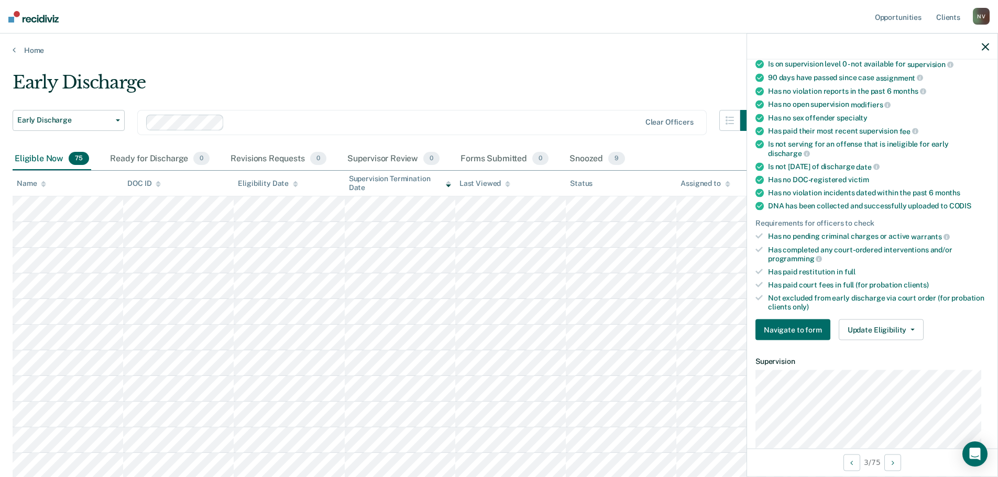
scroll to position [248, 0]
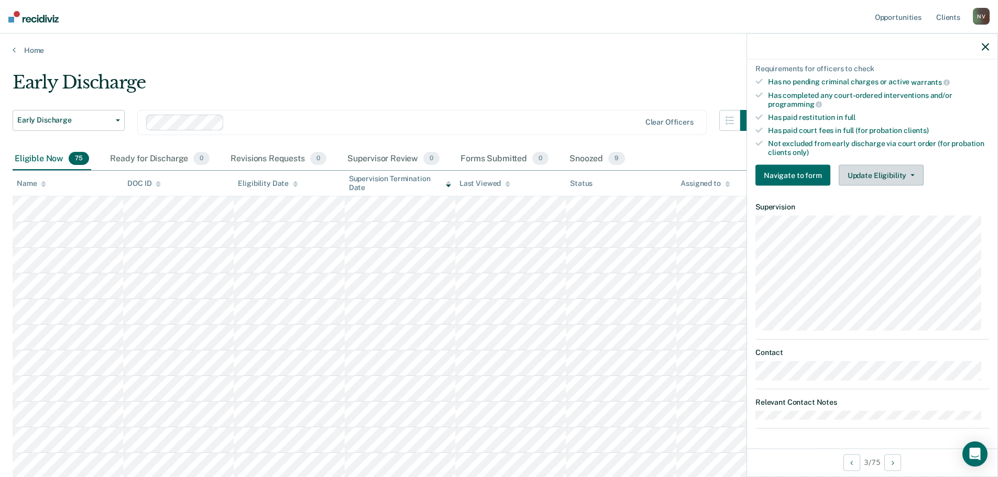
click at [872, 182] on button "Update Eligibility" at bounding box center [881, 175] width 85 height 21
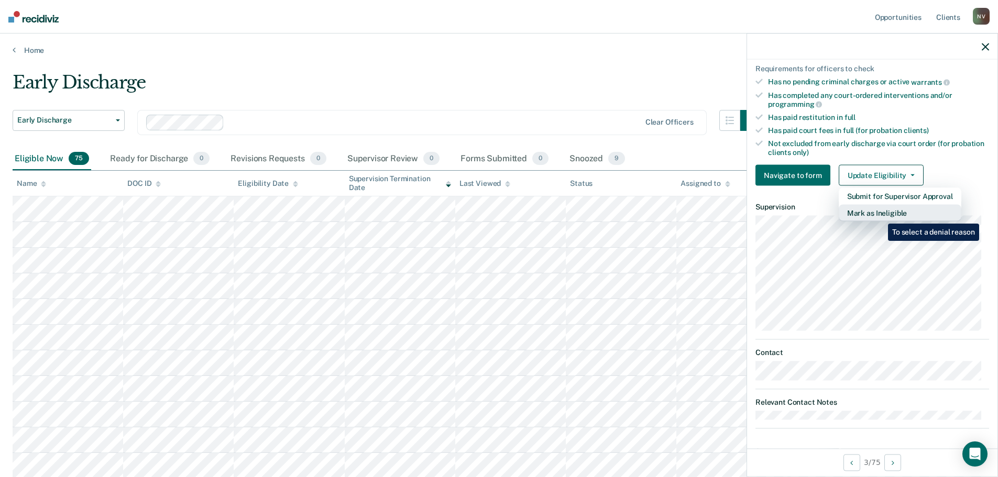
click at [880, 216] on button "Mark as Ineligible" at bounding box center [900, 213] width 123 height 17
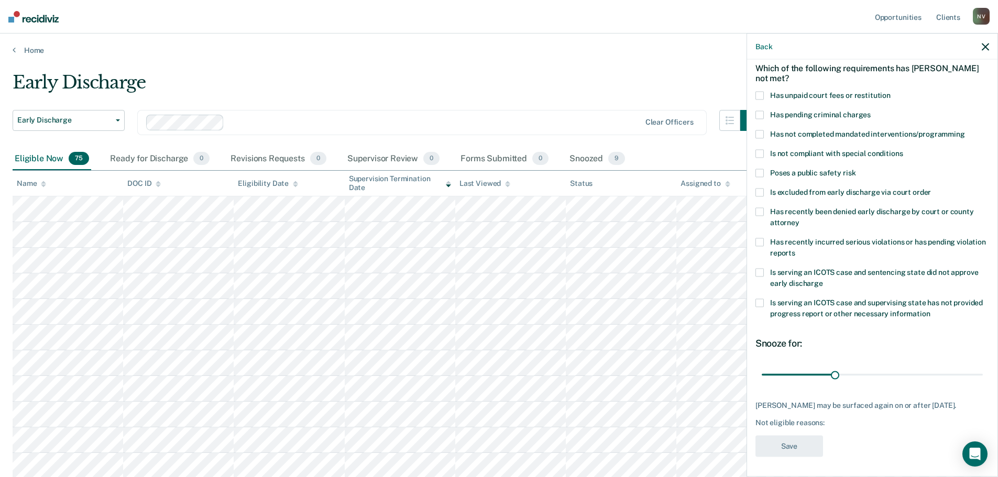
click at [765, 302] on label "Is serving an ICOTS case and supervising state has not provided progress report…" at bounding box center [873, 310] width 234 height 22
click at [931, 310] on input "Is serving an ICOTS case and supervising state has not provided progress report…" at bounding box center [931, 310] width 0 height 0
click at [787, 440] on button "Save" at bounding box center [790, 445] width 68 height 21
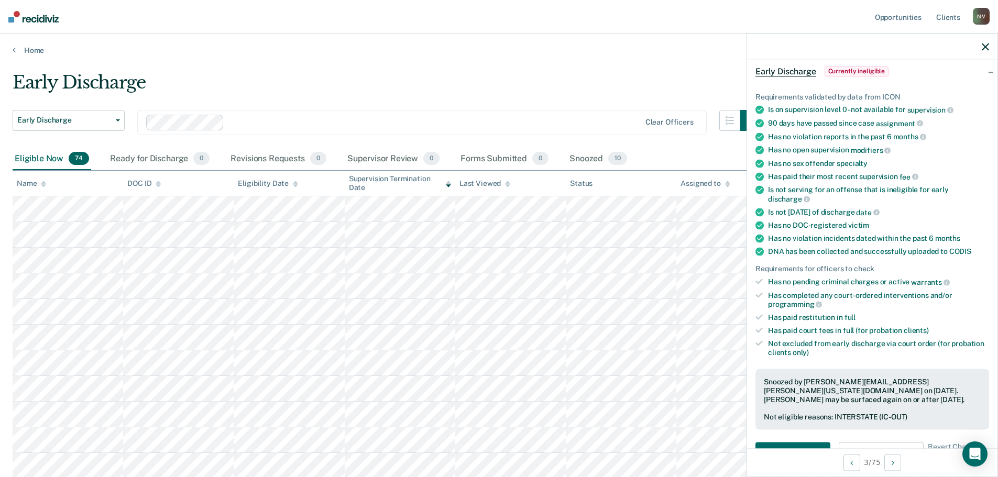
drag, startPoint x: 984, startPoint y: 44, endPoint x: 974, endPoint y: 44, distance: 10.0
click at [984, 44] on icon "button" at bounding box center [985, 46] width 7 height 7
